Goal: Task Accomplishment & Management: Use online tool/utility

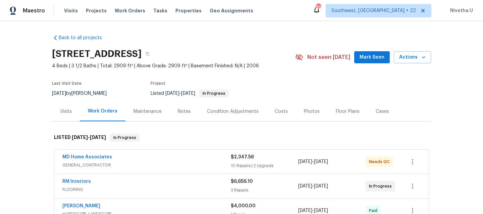
scroll to position [205, 0]
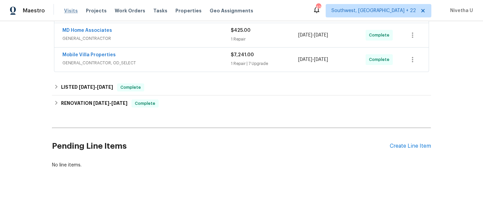
click at [72, 11] on span "Visits" at bounding box center [71, 10] width 14 height 7
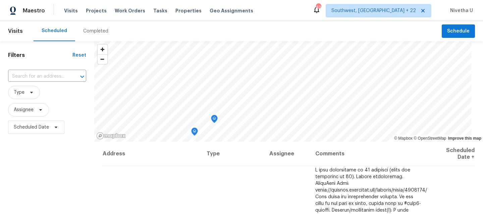
click at [83, 34] on div "Completed" at bounding box center [95, 31] width 25 height 7
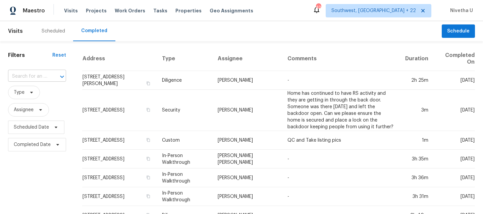
click at [25, 75] on input "text" at bounding box center [27, 76] width 39 height 10
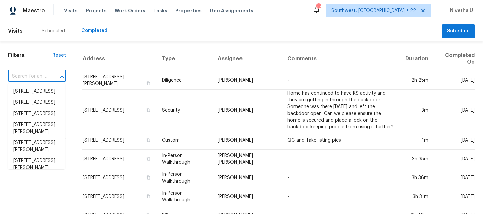
paste input "[STREET_ADDRESS][PERSON_NAME]"
type input "[STREET_ADDRESS][PERSON_NAME]"
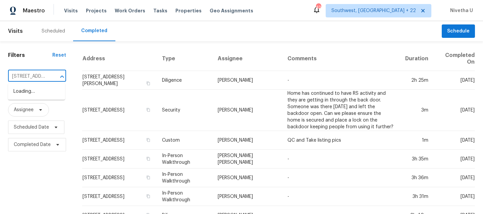
scroll to position [0, 44]
click at [28, 94] on li "[STREET_ADDRESS]" at bounding box center [36, 91] width 57 height 11
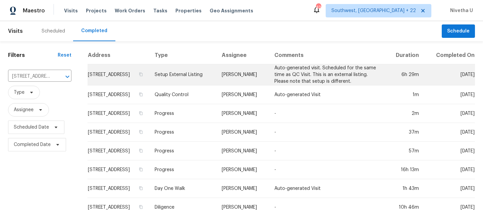
click at [193, 75] on td "Setup External Listing" at bounding box center [182, 74] width 67 height 21
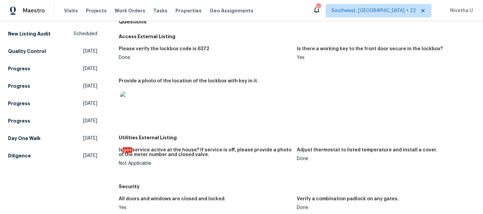
scroll to position [49, 0]
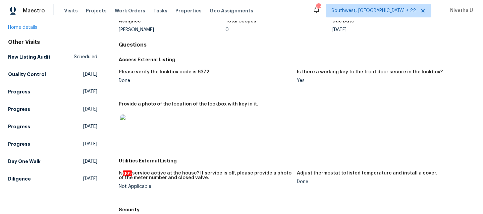
click at [48, 83] on div "Other Visits New Listing Audit Scheduled Quality Control Wed, Sep 03 2025 Progr…" at bounding box center [52, 112] width 89 height 146
click at [44, 78] on link "Quality Control Wed, Sep 03 2025" at bounding box center [52, 74] width 89 height 12
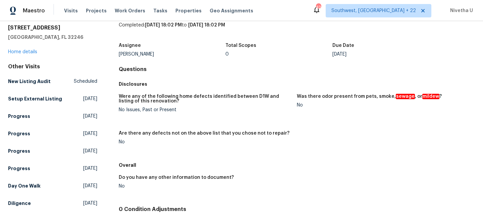
scroll to position [51, 0]
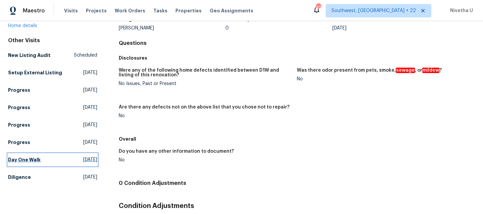
click at [46, 164] on link "Day One Walk Wed, Aug 20 2025" at bounding box center [52, 160] width 89 height 12
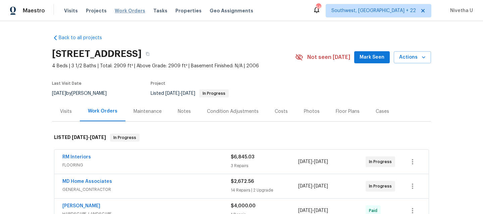
click at [133, 12] on span "Work Orders" at bounding box center [130, 10] width 30 height 7
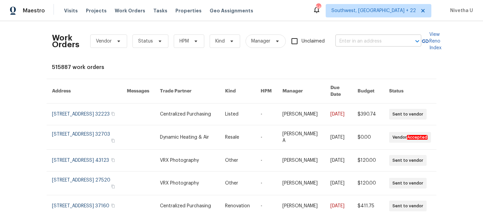
click at [355, 45] on input "text" at bounding box center [368, 41] width 67 height 10
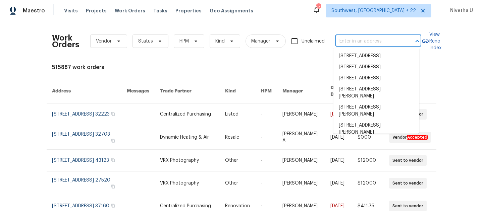
paste input "[STREET_ADDRESS][PERSON_NAME]"
type input "[STREET_ADDRESS][PERSON_NAME]"
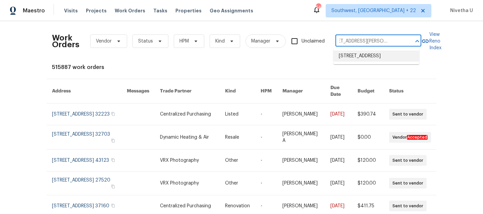
click at [359, 60] on li "[STREET_ADDRESS]" at bounding box center [376, 56] width 86 height 11
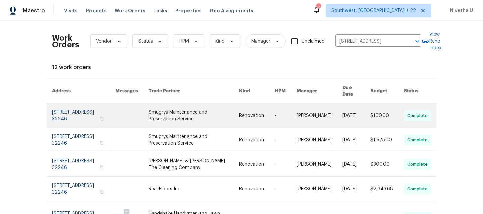
click at [80, 108] on link at bounding box center [83, 116] width 63 height 24
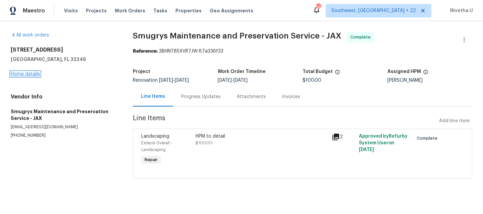
click at [23, 75] on link "Home details" at bounding box center [25, 74] width 29 height 5
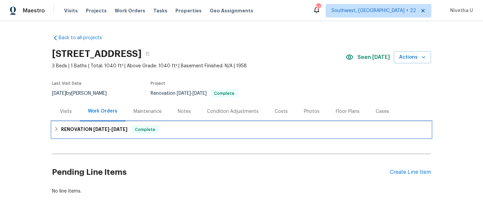
click at [162, 128] on div "RENOVATION [DATE] - [DATE] Complete" at bounding box center [241, 130] width 375 height 8
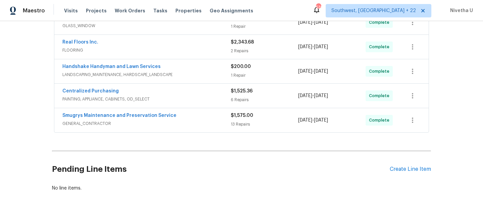
scroll to position [287, 0]
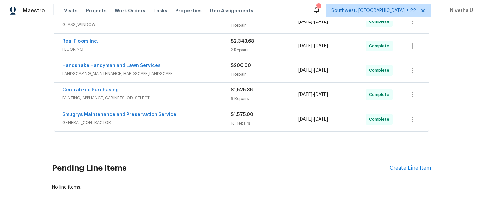
click at [170, 116] on div "Smugrys Maintenance and Preservation Service" at bounding box center [146, 115] width 168 height 8
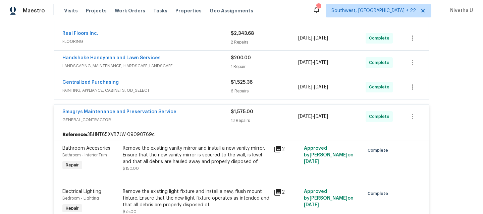
scroll to position [291, 0]
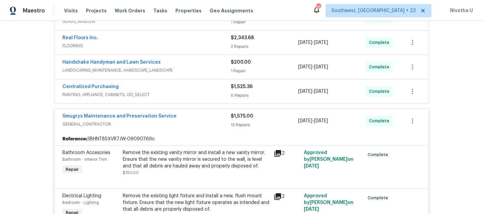
click at [175, 117] on div "Smugrys Maintenance and Preservation Service" at bounding box center [146, 117] width 168 height 8
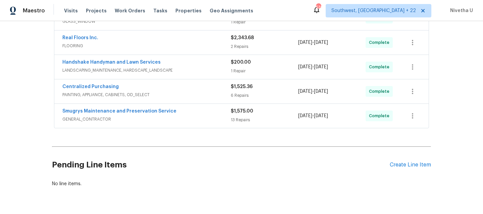
click at [180, 101] on div "Centralized Purchasing PAINTING, APPLIANCE, CABINETS, OD_SELECT $1,525.36 6 Rep…" at bounding box center [241, 91] width 374 height 24
click at [174, 89] on div "Centralized Purchasing" at bounding box center [146, 87] width 168 height 8
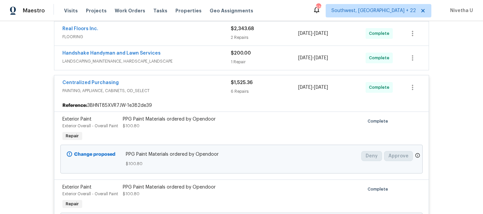
scroll to position [292, 0]
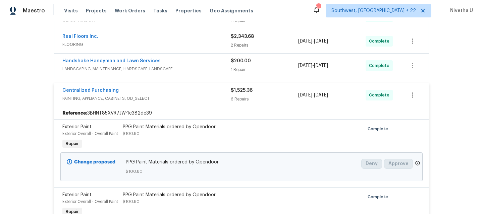
click at [177, 94] on div "Centralized Purchasing" at bounding box center [146, 91] width 168 height 8
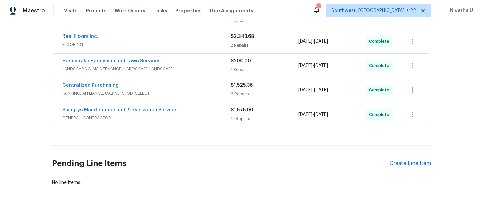
click at [181, 76] on div "Handshake Handyman and Lawn Services LANDSCAPING_MAINTENANCE, HARDSCAPE_LANDSCA…" at bounding box center [241, 66] width 374 height 24
click at [179, 68] on span "LANDSCAPING_MAINTENANCE, HARDSCAPE_LANDSCAPE" at bounding box center [146, 69] width 168 height 7
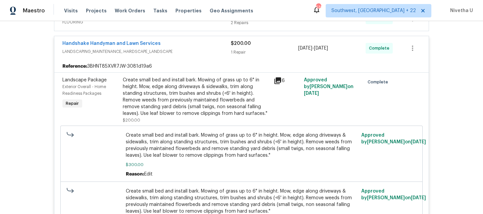
scroll to position [285, 0]
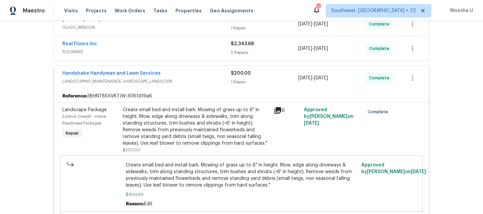
click at [181, 80] on span "LANDSCAPING_MAINTENANCE, HARDSCAPE_LANDSCAPE" at bounding box center [146, 81] width 168 height 7
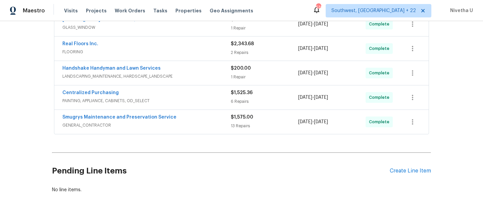
click at [167, 50] on span "FLOORING" at bounding box center [146, 52] width 168 height 7
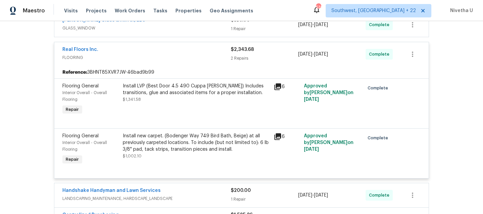
scroll to position [285, 0]
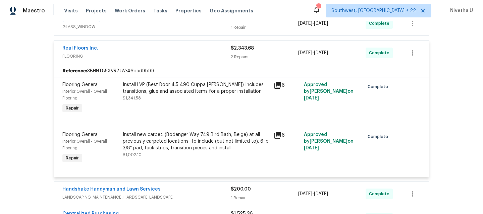
click at [185, 57] on span "FLOORING" at bounding box center [146, 56] width 168 height 7
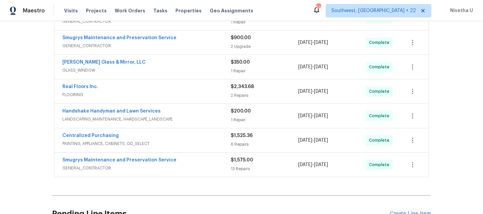
scroll to position [226, 0]
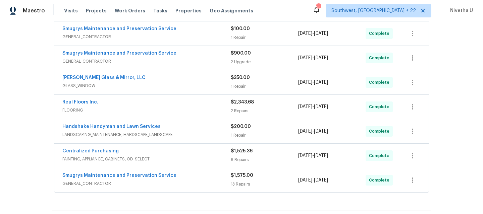
click at [180, 83] on span "GLASS_WINDOW" at bounding box center [146, 85] width 168 height 7
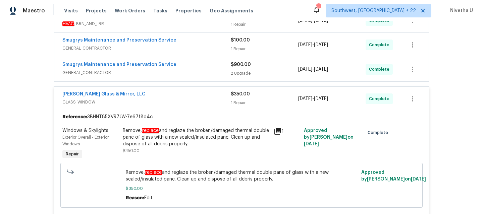
scroll to position [212, 0]
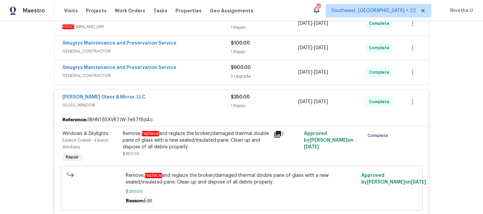
click at [180, 101] on div "[PERSON_NAME] Glass & Mirror, LLC" at bounding box center [146, 98] width 168 height 8
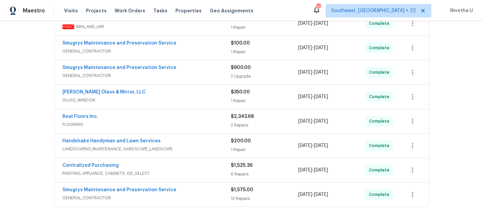
click at [180, 76] on span "GENERAL_CONTRACTOR" at bounding box center [146, 75] width 168 height 7
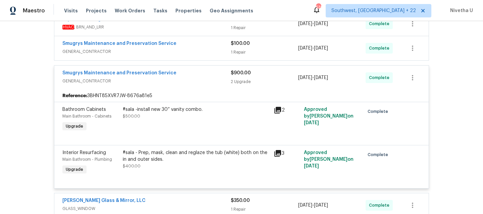
scroll to position [205, 0]
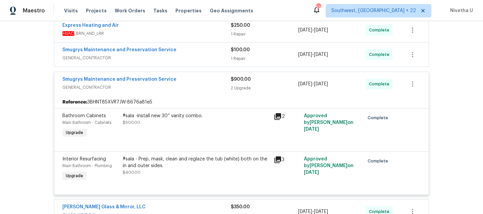
click at [196, 88] on span "GENERAL_CONTRACTOR" at bounding box center [146, 87] width 168 height 7
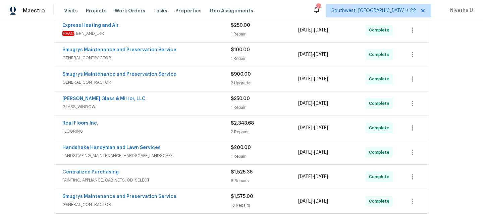
click at [191, 50] on div "Smugrys Maintenance and Preservation Service" at bounding box center [146, 51] width 168 height 8
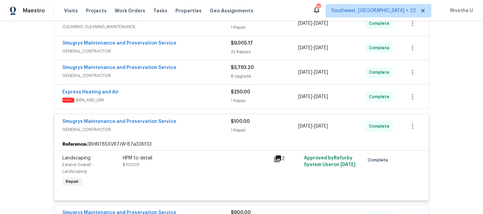
scroll to position [138, 0]
click at [200, 129] on span "GENERAL_CONTRACTOR" at bounding box center [146, 130] width 168 height 7
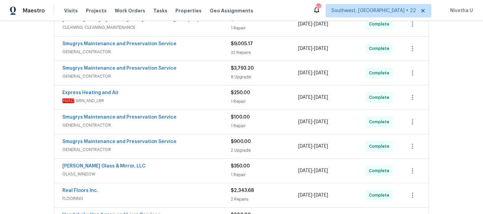
click at [200, 120] on div "Smugrys Maintenance and Preservation Service" at bounding box center [146, 118] width 168 height 8
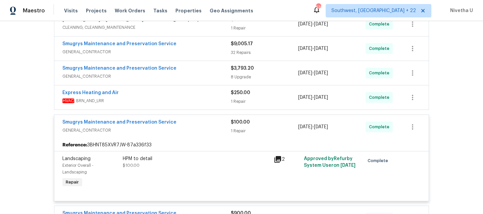
click at [198, 120] on div "Smugrys Maintenance and Preservation Service" at bounding box center [146, 123] width 168 height 8
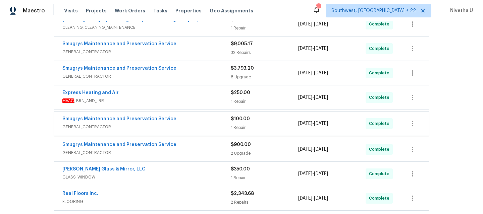
click at [192, 101] on span "HVAC , BRN_AND_LRR" at bounding box center [146, 101] width 168 height 7
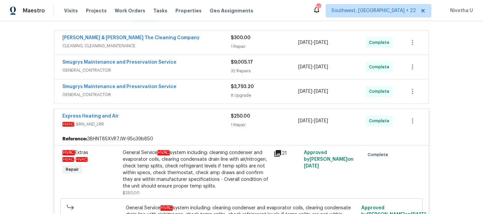
scroll to position [118, 0]
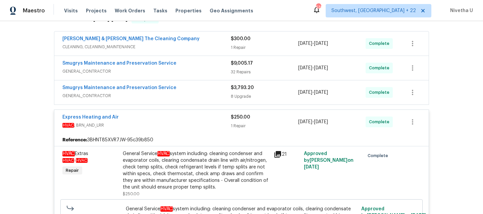
click at [194, 118] on div "Express Heating and Air" at bounding box center [146, 118] width 168 height 8
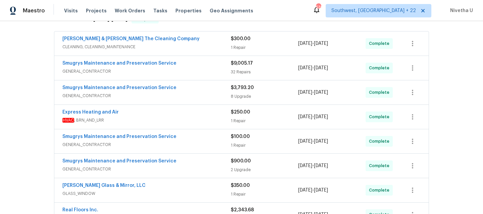
click at [196, 100] on div "Smugrys Maintenance and Preservation Service GENERAL_CONTRACTOR" at bounding box center [146, 92] width 168 height 16
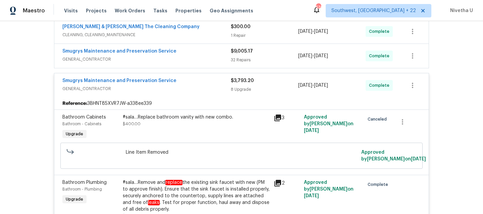
scroll to position [102, 0]
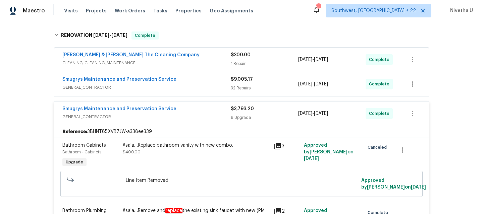
click at [191, 116] on span "GENERAL_CONTRACTOR" at bounding box center [146, 117] width 168 height 7
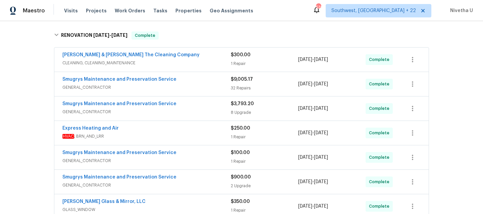
click at [181, 87] on span "GENERAL_CONTRACTOR" at bounding box center [146, 87] width 168 height 7
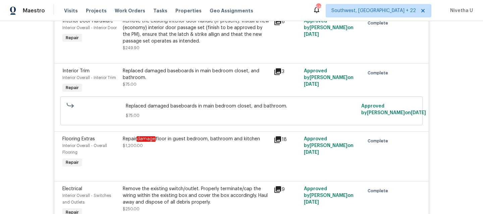
scroll to position [1098, 0]
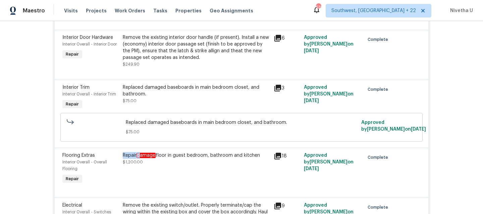
drag, startPoint x: 119, startPoint y: 172, endPoint x: 139, endPoint y: 172, distance: 20.8
click at [139, 172] on div "Repair damage floor in guest bedroom, bathroom and kitchen $1,200.00" at bounding box center [196, 169] width 151 height 38
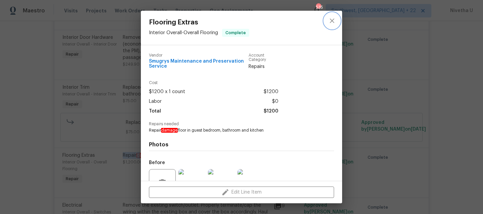
click at [330, 25] on button "close" at bounding box center [332, 21] width 16 height 16
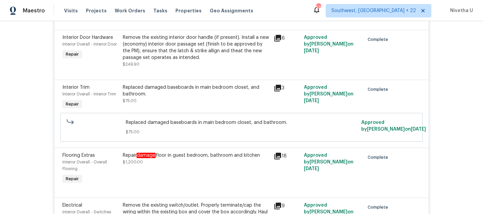
click at [16, 160] on div "Back to all projects [STREET_ADDRESS] 3 Beds | 1 Baths | Total: 1040 ft² | Abov…" at bounding box center [241, 117] width 483 height 193
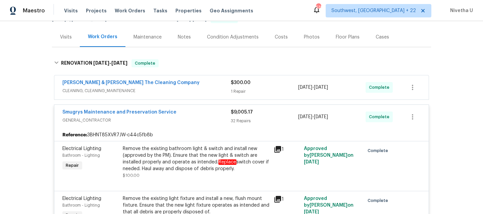
scroll to position [75, 0]
click at [173, 116] on div "Smugrys Maintenance and Preservation Service" at bounding box center [146, 113] width 168 height 8
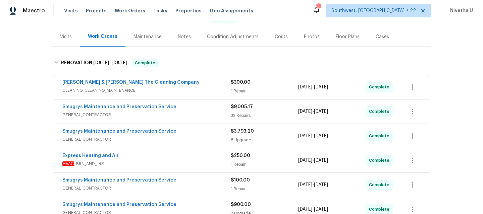
click at [173, 92] on span "CLEANING, CLEANING_MAINTENANCE" at bounding box center [146, 90] width 168 height 7
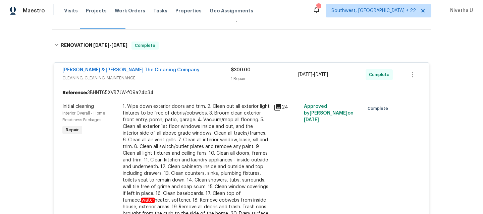
scroll to position [67, 0]
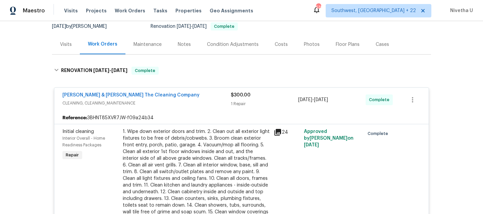
click at [173, 94] on div "[PERSON_NAME] & [PERSON_NAME] The Cleaning Company" at bounding box center [146, 96] width 168 height 8
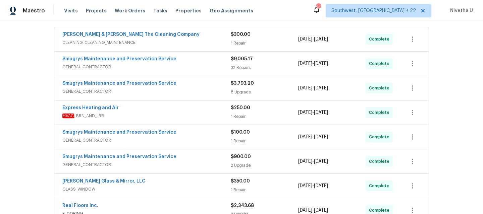
scroll to position [124, 0]
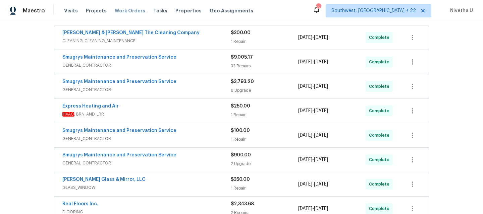
click at [129, 13] on span "Work Orders" at bounding box center [130, 10] width 30 height 7
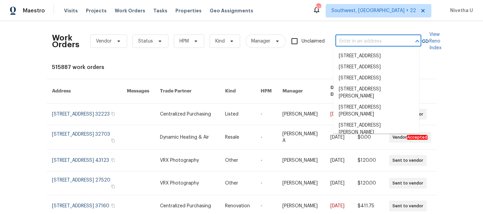
click at [353, 45] on input "text" at bounding box center [368, 41] width 67 height 10
paste input "[STREET_ADDRESS][PERSON_NAME]"
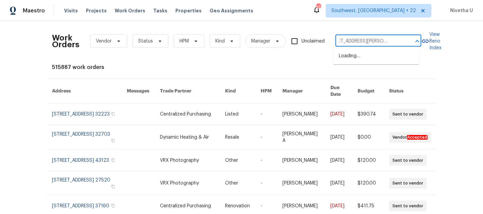
type input "[STREET_ADDRESS][PERSON_NAME]"
click at [391, 12] on span "Southwest, [GEOGRAPHIC_DATA] + 22" at bounding box center [373, 10] width 84 height 7
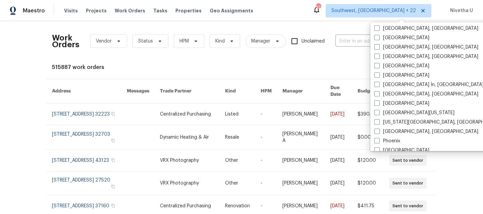
scroll to position [373, 0]
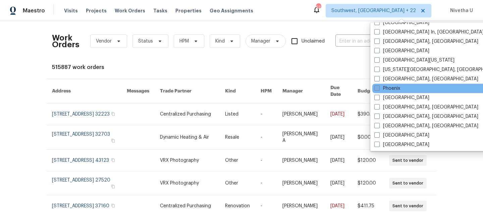
click at [394, 89] on label "Phoenix" at bounding box center [387, 88] width 26 height 7
click at [378, 89] on input "Phoenix" at bounding box center [376, 87] width 4 height 4
checkbox input "true"
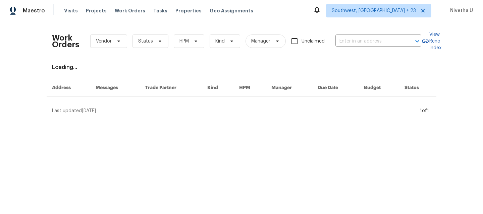
click at [358, 47] on div "Work Orders Vendor Status HPM Kind Manager Unclaimed ​" at bounding box center [236, 40] width 369 height 29
click at [356, 41] on input "text" at bounding box center [368, 41] width 67 height 10
paste input "[STREET_ADDRESS][PERSON_NAME]"
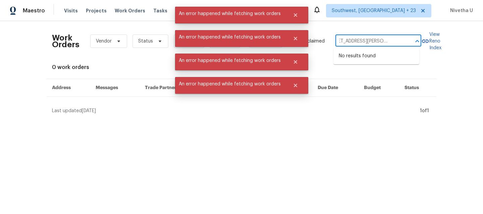
scroll to position [0, 30]
drag, startPoint x: 362, startPoint y: 42, endPoint x: 416, endPoint y: 42, distance: 53.6
click at [416, 42] on div "[STREET_ADDRESS][PERSON_NAME] ​" at bounding box center [378, 41] width 86 height 10
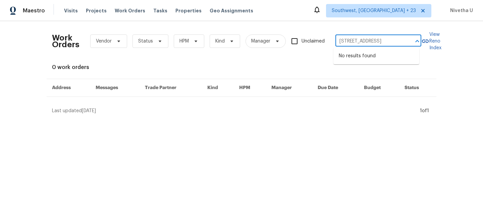
type input "[STREET_ADDRESS]"
click at [401, 12] on span "Southwest, [GEOGRAPHIC_DATA] + 23" at bounding box center [373, 10] width 84 height 7
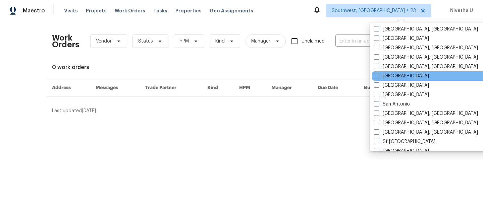
scroll to position [403, 0]
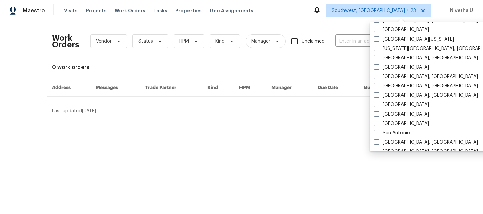
click at [352, 47] on div "Work Orders Vendor Status HPM Kind Manager Unclaimed ​" at bounding box center [236, 40] width 369 height 29
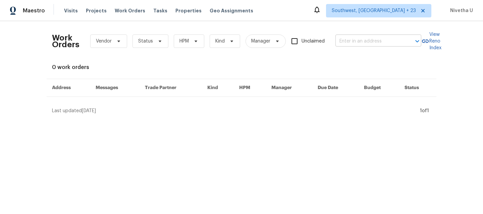
click at [350, 45] on input "text" at bounding box center [368, 41] width 67 height 10
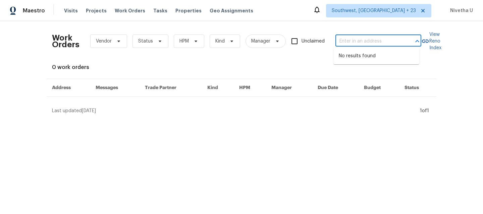
paste input "[STREET_ADDRESS][PERSON_NAME]"
drag, startPoint x: 344, startPoint y: 42, endPoint x: 401, endPoint y: 43, distance: 57.3
click at [401, 43] on div "[STREET_ADDRESS][PERSON_NAME] ​" at bounding box center [378, 41] width 86 height 10
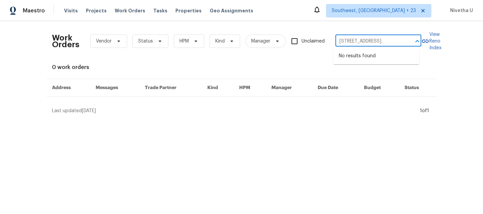
type input "[STREET_ADDRESS]"
paste input "[STREET_ADDRESS][PERSON_NAME]"
drag, startPoint x: 362, startPoint y: 42, endPoint x: 427, endPoint y: 42, distance: 65.4
click at [427, 42] on div "Work Orders Vendor Status HPM Kind Manager Unclaimed [STREET_ADDRESS] ​ View Re…" at bounding box center [241, 40] width 379 height 29
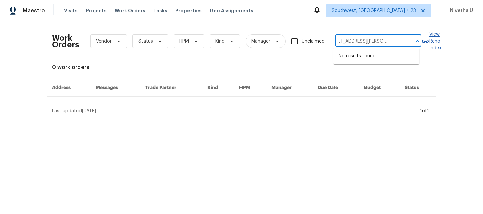
type input "[STREET_ADDRESS][PERSON_NAME]"
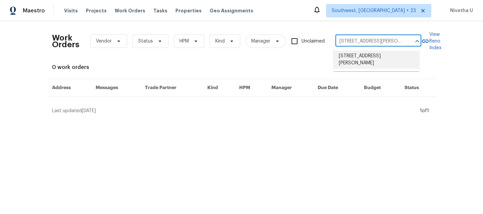
click at [366, 60] on li "[STREET_ADDRESS][PERSON_NAME]" at bounding box center [376, 60] width 86 height 18
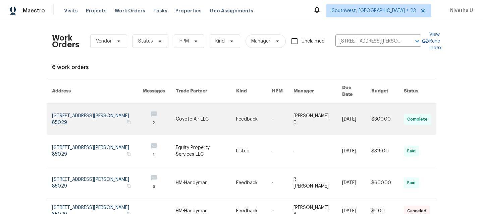
click at [78, 113] on link at bounding box center [97, 120] width 90 height 32
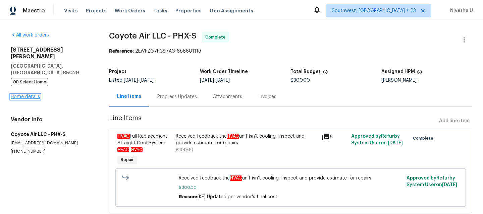
click at [21, 95] on link "Home details" at bounding box center [25, 97] width 29 height 5
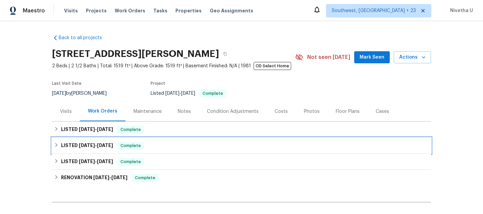
click at [146, 144] on div "LISTED [DATE] - [DATE] Complete" at bounding box center [241, 146] width 375 height 8
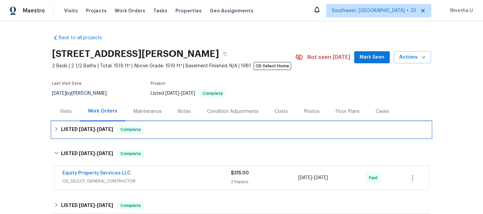
click at [148, 126] on div "LISTED [DATE] - [DATE] Complete" at bounding box center [241, 130] width 375 height 8
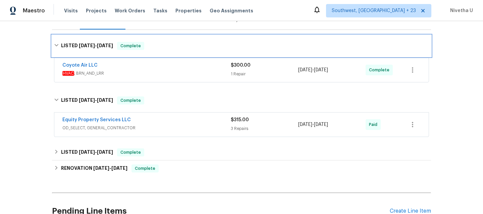
scroll to position [95, 0]
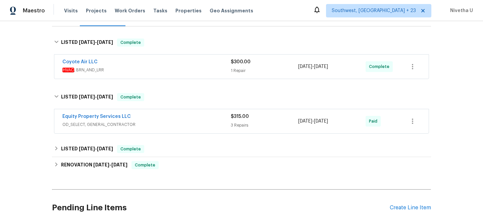
click at [167, 124] on span "OD_SELECT, GENERAL_CONTRACTOR" at bounding box center [146, 124] width 168 height 7
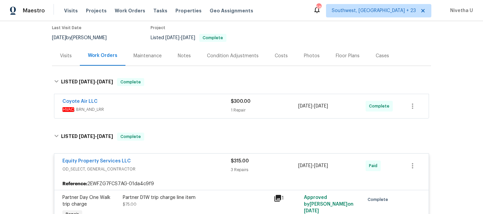
scroll to position [55, 0]
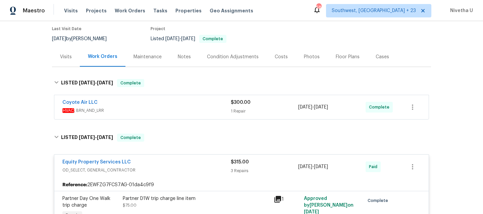
click at [155, 97] on div "Coyote Air LLC HVAC , BRN_AND_LRR $300.00 1 Repair [DATE] - [DATE] Complete" at bounding box center [241, 107] width 374 height 24
click at [156, 105] on div "Coyote Air LLC" at bounding box center [146, 103] width 168 height 8
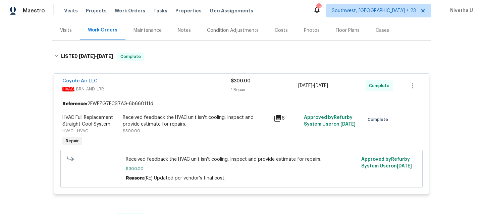
scroll to position [88, 0]
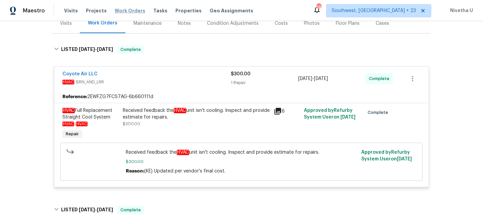
click at [130, 8] on span "Work Orders" at bounding box center [130, 10] width 30 height 7
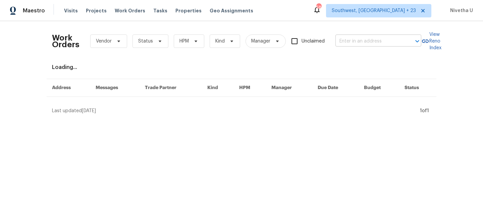
click at [368, 38] on input "text" at bounding box center [368, 41] width 67 height 10
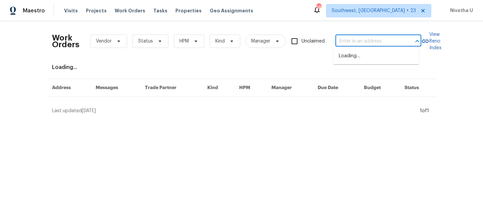
paste input "[STREET_ADDRESS][PERSON_NAME]"
type input "[STREET_ADDRESS][PERSON_NAME]"
click at [367, 55] on li "[STREET_ADDRESS]" at bounding box center [376, 56] width 86 height 11
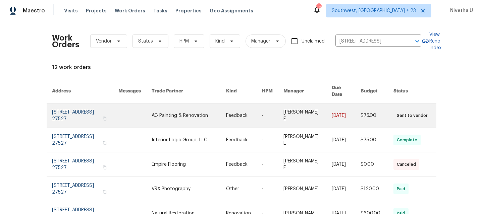
click at [77, 108] on link at bounding box center [85, 116] width 66 height 24
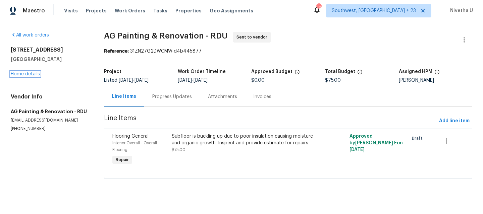
click at [20, 74] on link "Home details" at bounding box center [25, 74] width 29 height 5
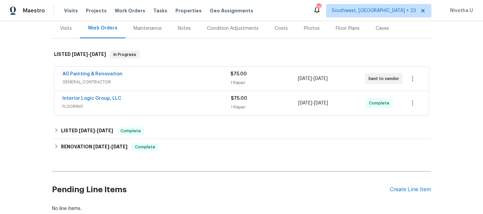
scroll to position [84, 0]
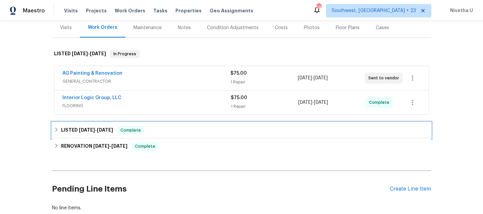
click at [158, 135] on div "LISTED [DATE] - [DATE] Complete" at bounding box center [241, 130] width 379 height 16
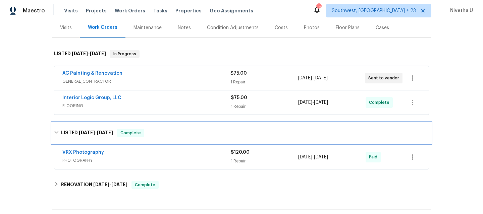
click at [158, 135] on div "LISTED [DATE] - [DATE] Complete" at bounding box center [241, 133] width 375 height 8
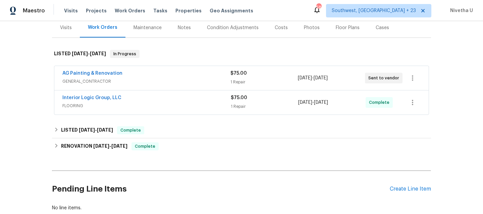
click at [161, 107] on span "FLOORING" at bounding box center [146, 106] width 168 height 7
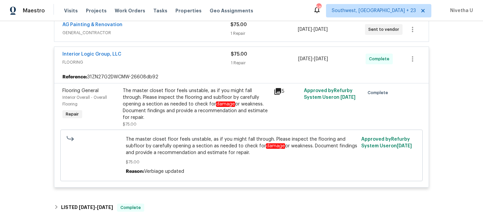
scroll to position [133, 0]
click at [178, 42] on div "AG Painting & Renovation GENERAL_CONTRACTOR $75.00 1 Repair [DATE] - [DATE] Sen…" at bounding box center [241, 104] width 375 height 175
click at [176, 35] on span "GENERAL_CONTRACTOR" at bounding box center [146, 32] width 168 height 7
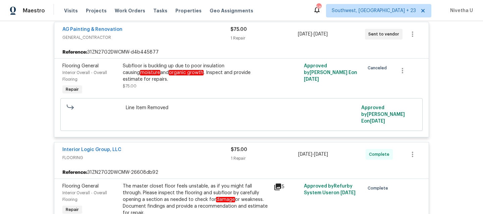
scroll to position [19, 0]
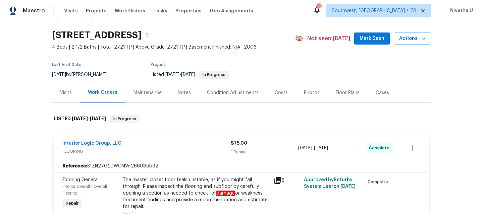
drag, startPoint x: 176, startPoint y: 35, endPoint x: 189, endPoint y: 105, distance: 71.2
click at [188, 104] on div "Back to all projects [STREET_ADDRESS] 4 Beds | 2 1/2 Baths | Total: 2721 ft² | …" at bounding box center [241, 196] width 379 height 373
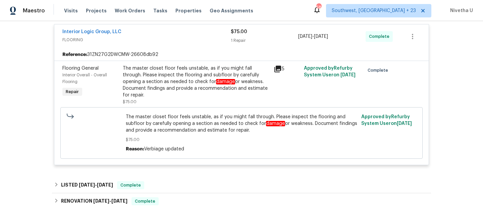
click at [25, 121] on div "Back to all projects [STREET_ADDRESS] 4 Beds | 2 1/2 Baths | Total: 2721 ft² | …" at bounding box center [241, 117] width 483 height 193
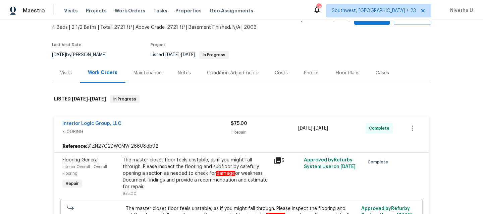
scroll to position [39, 0]
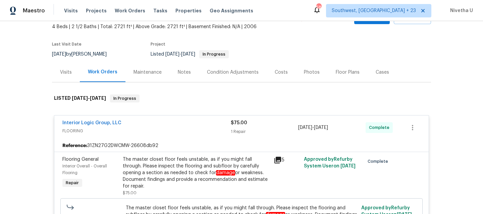
click at [122, 15] on div "Visits Projects Work Orders Tasks Properties Geo Assignments" at bounding box center [162, 10] width 197 height 13
click at [121, 10] on span "Work Orders" at bounding box center [130, 10] width 30 height 7
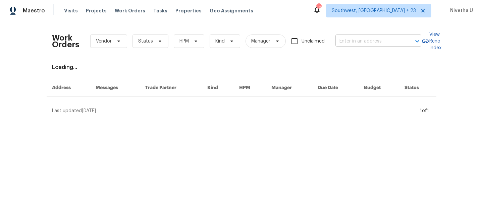
click at [374, 41] on input "text" at bounding box center [368, 41] width 67 height 10
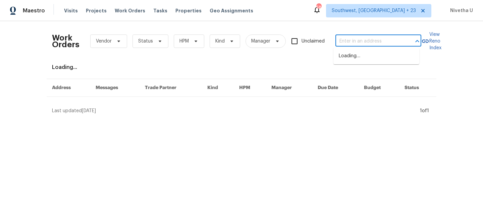
paste input "[STREET_ADDRESS][PERSON_NAME]"
type input "[STREET_ADDRESS][PERSON_NAME]"
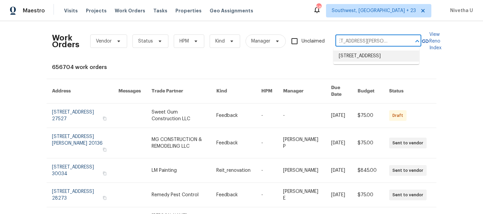
click at [368, 58] on li "[STREET_ADDRESS]" at bounding box center [376, 56] width 86 height 11
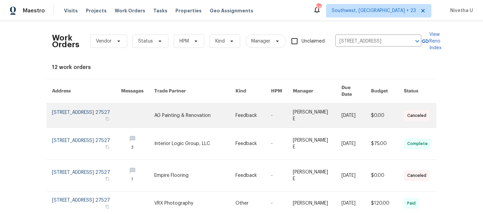
click at [59, 110] on link at bounding box center [86, 116] width 69 height 24
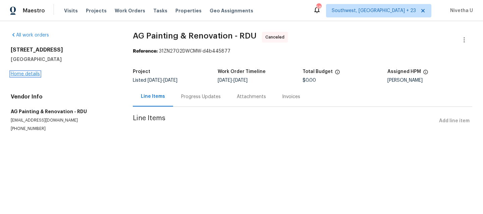
click at [16, 76] on link "Home details" at bounding box center [25, 74] width 29 height 5
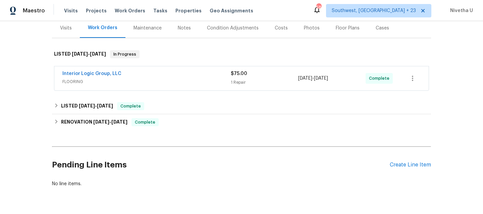
scroll to position [84, 0]
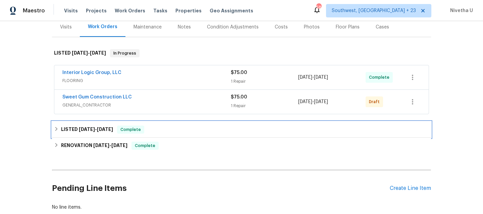
click at [160, 135] on div "LISTED [DATE] - [DATE] Complete" at bounding box center [241, 130] width 379 height 16
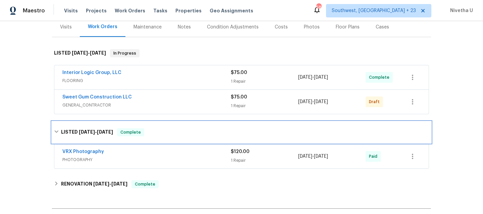
click at [160, 135] on div "LISTED [DATE] - [DATE] Complete" at bounding box center [241, 132] width 375 height 8
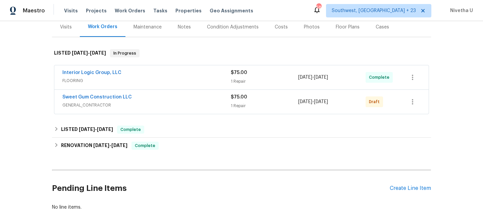
click at [161, 104] on span "GENERAL_CONTRACTOR" at bounding box center [146, 105] width 168 height 7
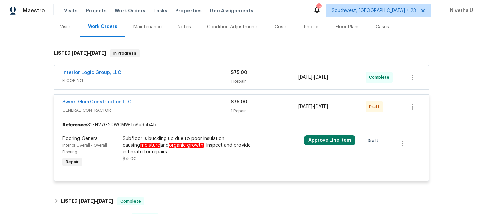
click at [161, 104] on div "Sweet Gum Construction LLC" at bounding box center [146, 103] width 168 height 8
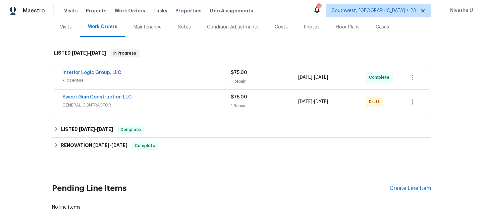
click at [159, 84] on span "FLOORING" at bounding box center [146, 80] width 168 height 7
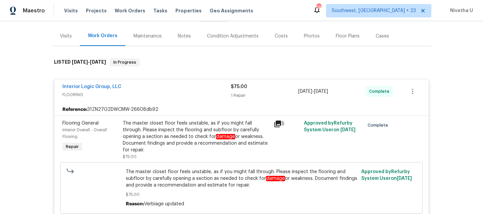
scroll to position [71, 0]
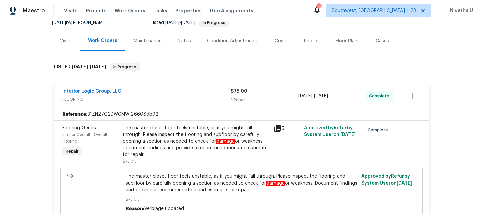
click at [173, 94] on div "Interior Logic Group, LLC" at bounding box center [146, 92] width 168 height 8
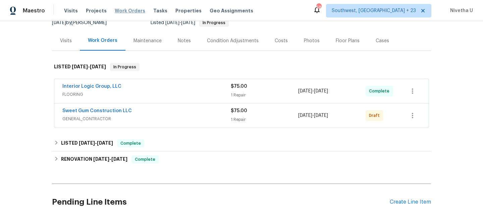
click at [125, 13] on span "Work Orders" at bounding box center [130, 10] width 30 height 7
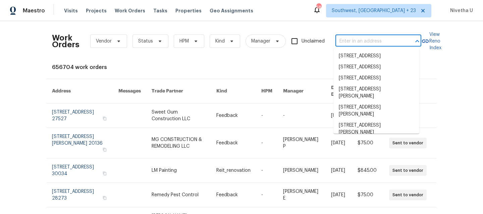
click at [368, 40] on input "text" at bounding box center [368, 41] width 67 height 10
paste input "[STREET_ADDRESS][PERSON_NAME]"
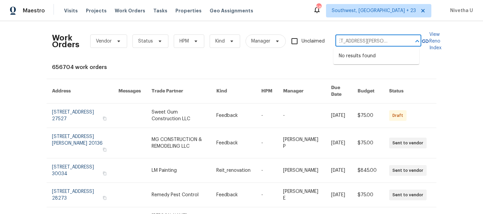
scroll to position [0, 30]
drag, startPoint x: 362, startPoint y: 43, endPoint x: 403, endPoint y: 44, distance: 41.2
click at [403, 44] on div "[STREET_ADDRESS][PERSON_NAME] ​" at bounding box center [378, 41] width 86 height 10
type input "[STREET_ADDRESS][PERSON_NAME]"
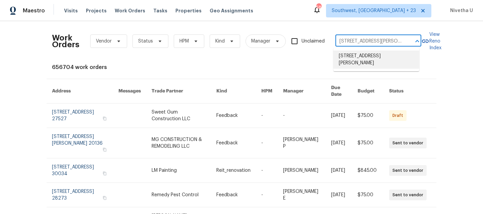
click at [392, 58] on li "[STREET_ADDRESS][PERSON_NAME]" at bounding box center [376, 60] width 86 height 18
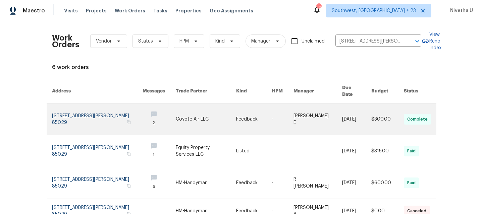
click at [79, 121] on link at bounding box center [97, 120] width 90 height 32
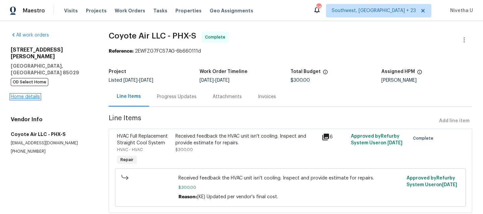
click at [22, 95] on link "Home details" at bounding box center [25, 97] width 29 height 5
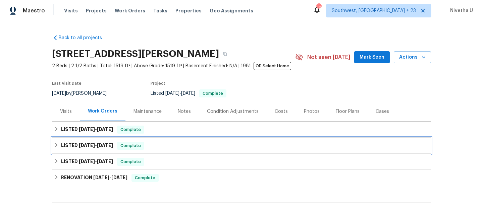
click at [137, 151] on div "LISTED [DATE] - [DATE] Complete" at bounding box center [241, 146] width 379 height 16
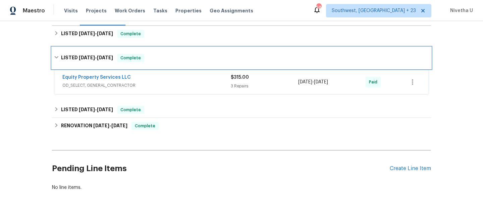
scroll to position [97, 0]
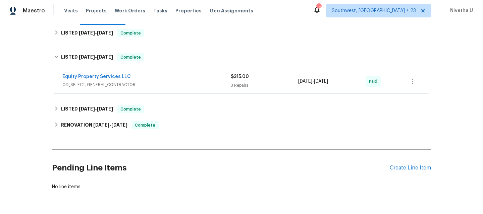
click at [164, 84] on span "OD_SELECT, GENERAL_CONTRACTOR" at bounding box center [146, 84] width 168 height 7
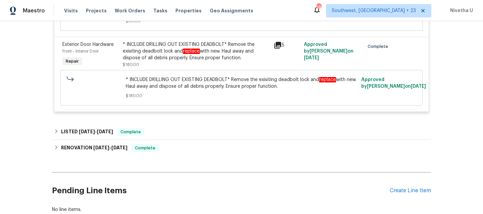
scroll to position [289, 0]
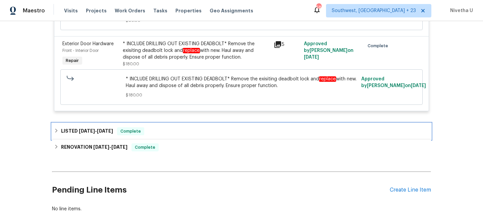
click at [160, 135] on div "LISTED [DATE] - [DATE] Complete" at bounding box center [241, 131] width 375 height 8
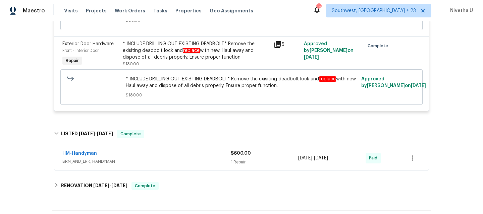
click at [151, 170] on div "HM-Handyman BRN_AND_LRR, HANDYMAN $600.00 1 Repair [DATE] - [DATE] Paid" at bounding box center [241, 158] width 374 height 24
click at [150, 165] on span "BRN_AND_LRR, HANDYMAN" at bounding box center [146, 161] width 168 height 7
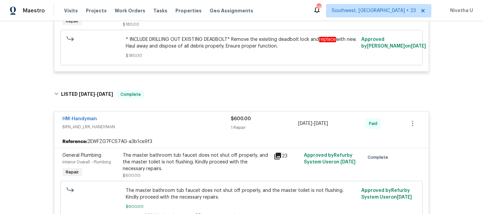
scroll to position [328, 0]
click at [140, 124] on div "HM-Handyman" at bounding box center [146, 120] width 168 height 8
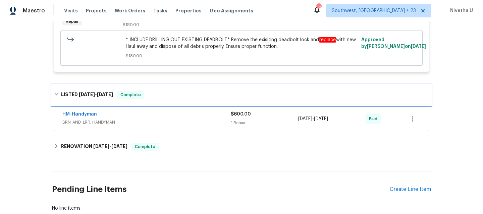
click at [145, 99] on div "LISTED [DATE] - [DATE] Complete" at bounding box center [241, 95] width 375 height 8
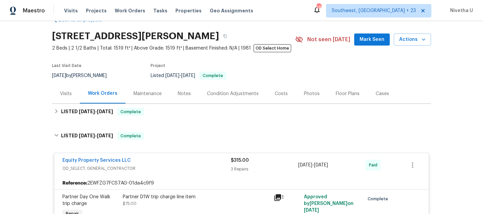
scroll to position [17, 0]
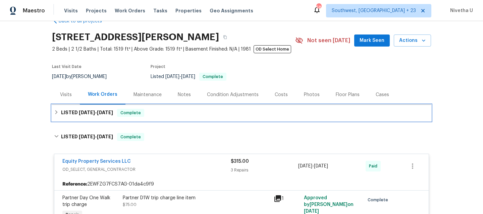
click at [166, 112] on div "LISTED [DATE] - [DATE] Complete" at bounding box center [241, 113] width 375 height 8
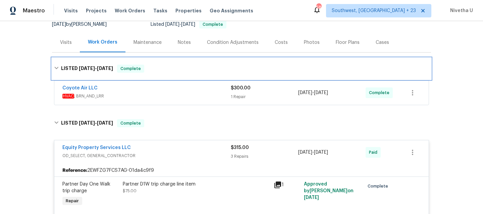
scroll to position [88, 0]
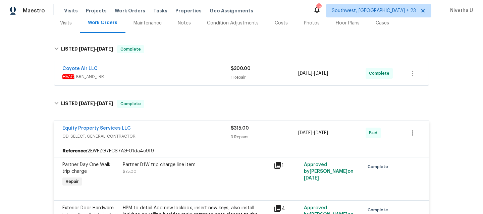
click at [157, 75] on span "HVAC , BRN_AND_LRR" at bounding box center [146, 76] width 168 height 7
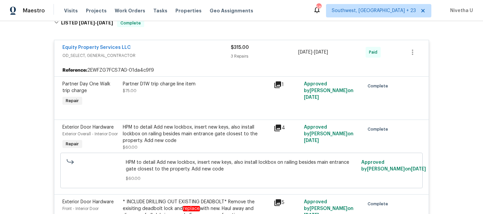
scroll to position [268, 0]
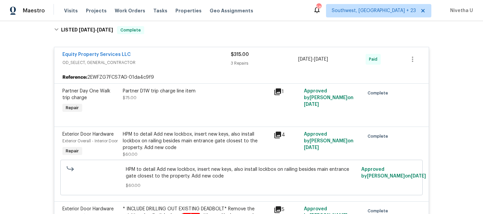
click at [200, 64] on span "OD_SELECT, GENERAL_CONTRACTOR" at bounding box center [146, 62] width 168 height 7
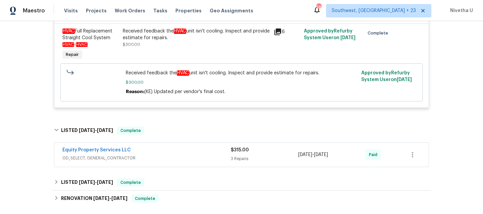
scroll to position [168, 0]
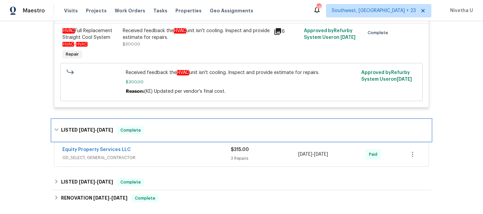
click at [180, 129] on div "LISTED [DATE] - [DATE] Complete" at bounding box center [241, 130] width 375 height 8
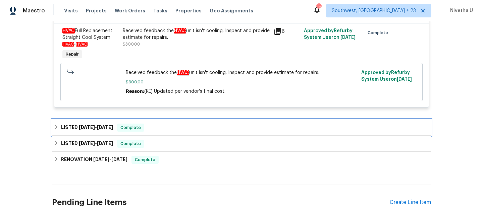
scroll to position [95, 0]
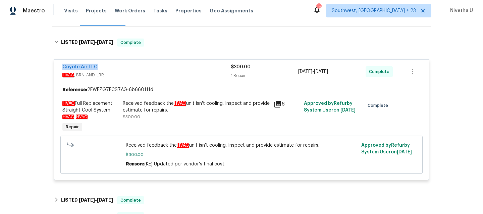
click at [203, 71] on div "Coyote Air LLC" at bounding box center [146, 68] width 168 height 8
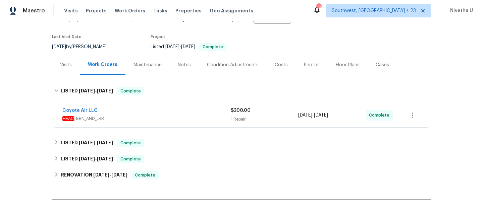
scroll to position [45, 0]
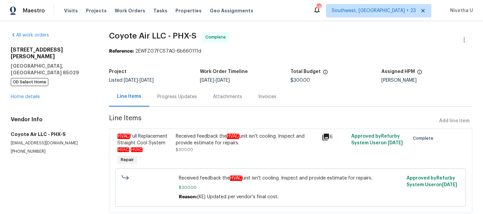
click at [169, 95] on div "Progress Updates" at bounding box center [177, 97] width 40 height 7
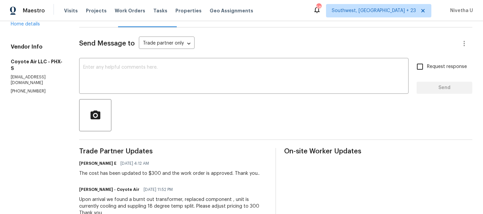
scroll to position [75, 0]
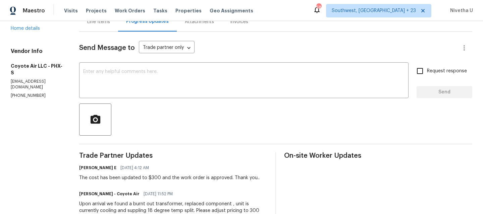
click at [95, 28] on div "Line Items" at bounding box center [98, 22] width 39 height 20
